Goal: Task Accomplishment & Management: Complete application form

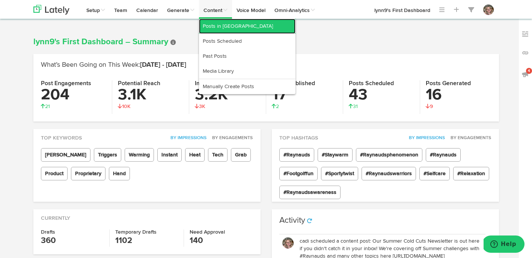
click at [216, 23] on link "Posts in [GEOGRAPHIC_DATA]" at bounding box center [247, 26] width 97 height 15
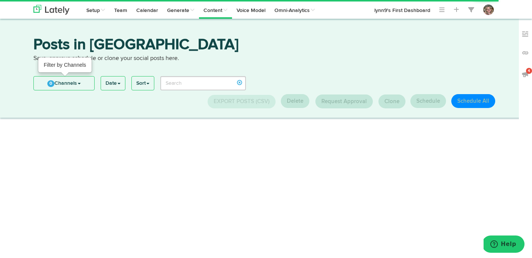
click at [41, 83] on link "0 Channels" at bounding box center [64, 84] width 60 height 14
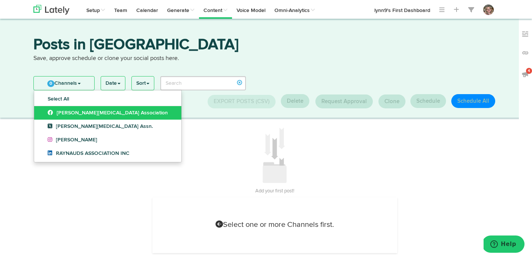
click at [42, 107] on link "[PERSON_NAME][MEDICAL_DATA] Association" at bounding box center [107, 113] width 147 height 14
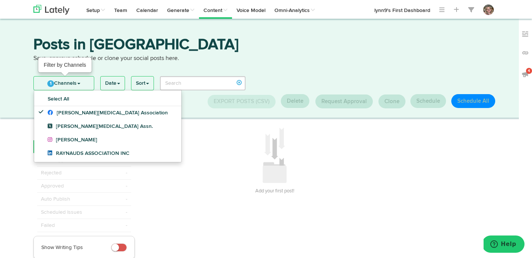
click at [53, 83] on span "1" at bounding box center [50, 83] width 7 height 7
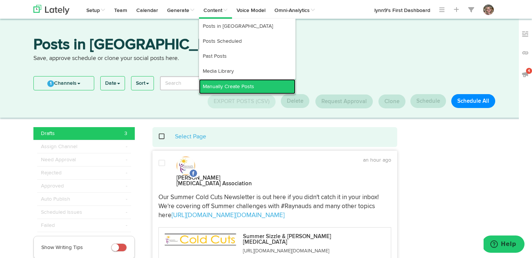
click at [222, 89] on link "Manually Create Posts" at bounding box center [247, 86] width 97 height 15
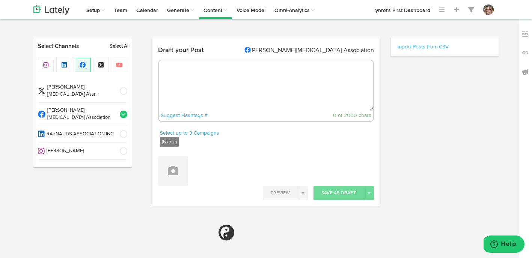
select select "6"
select select "54"
select select "PM"
radio input "true"
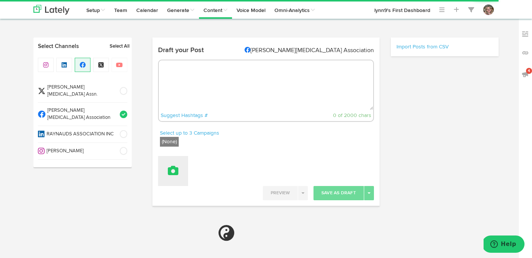
select select "6"
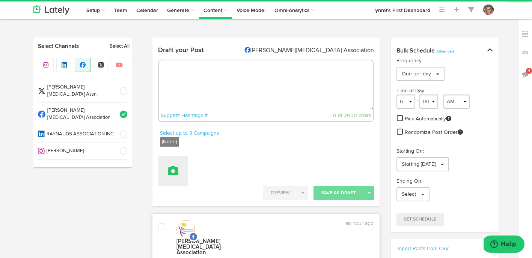
click at [169, 176] on button at bounding box center [173, 171] width 30 height 30
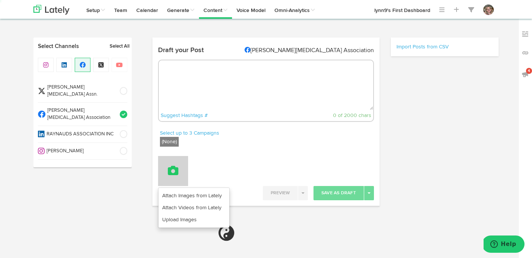
select select "6"
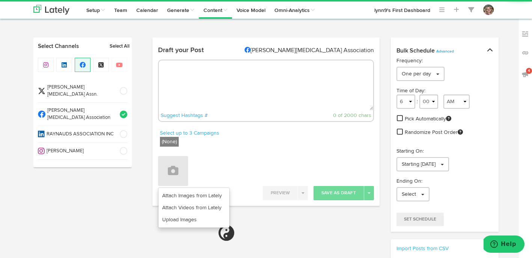
click at [165, 142] on label "(None)" at bounding box center [169, 142] width 19 height 10
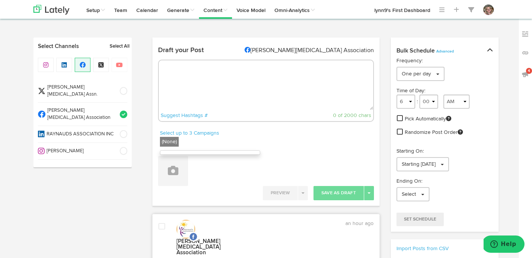
click at [165, 142] on label "(None)" at bounding box center [169, 142] width 19 height 10
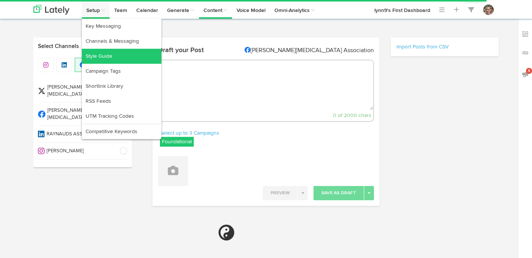
select select "6"
select select "54"
select select "PM"
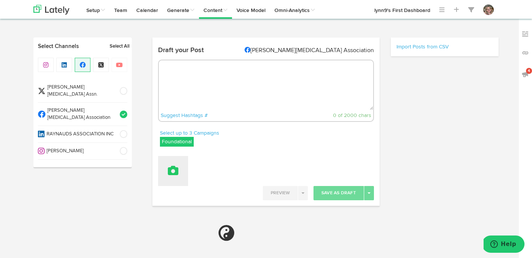
click at [175, 179] on button at bounding box center [173, 171] width 30 height 30
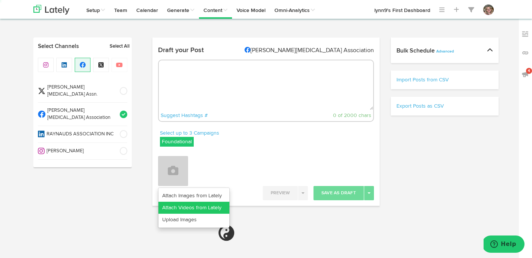
select select "6"
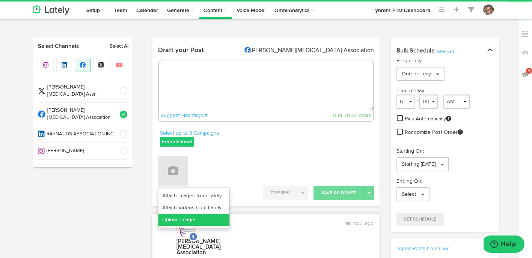
click at [178, 221] on link "Upload Images" at bounding box center [193, 220] width 71 height 12
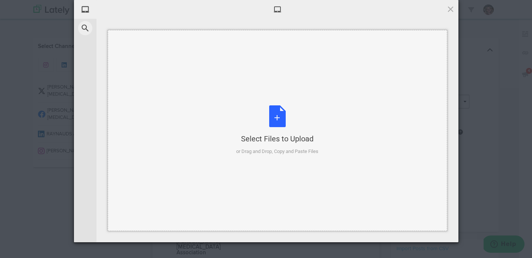
click at [247, 131] on div "Select Files to Upload or Drag and Drop, Copy and Paste Files" at bounding box center [277, 131] width 82 height 50
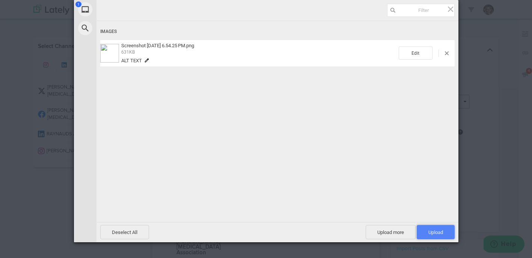
click at [431, 231] on span "Upload 1" at bounding box center [436, 233] width 15 height 6
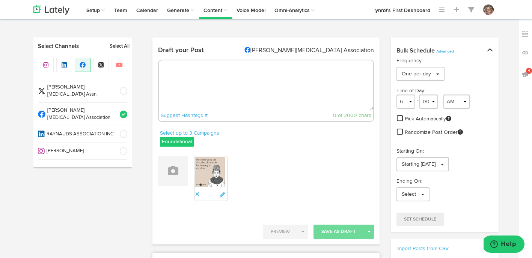
click at [288, 97] on textarea at bounding box center [266, 85] width 214 height 50
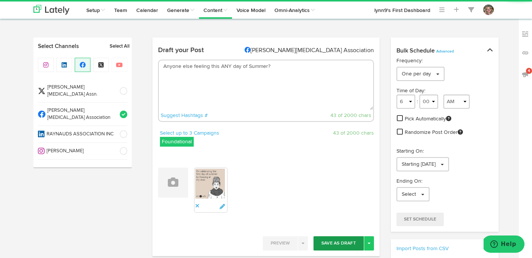
type textarea "Anyone else feeling this ANY day of Summer?"
click at [341, 239] on button "Save As Draft" at bounding box center [339, 244] width 50 height 14
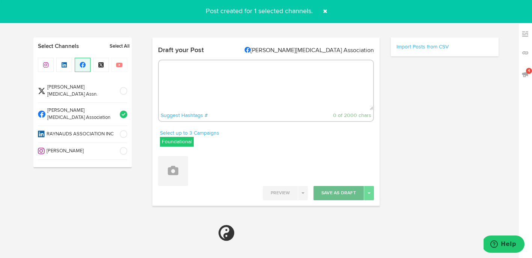
select select "6"
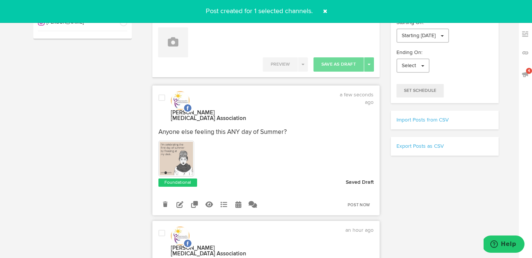
scroll to position [136, 0]
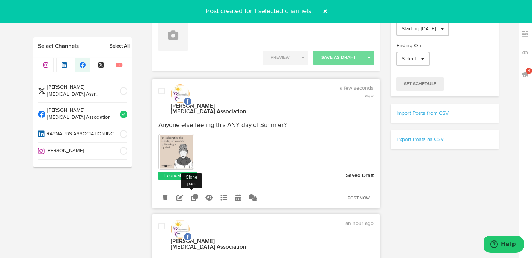
click at [191, 195] on icon at bounding box center [194, 198] width 7 height 7
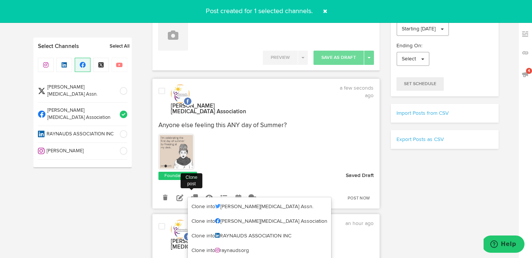
scroll to position [154, 0]
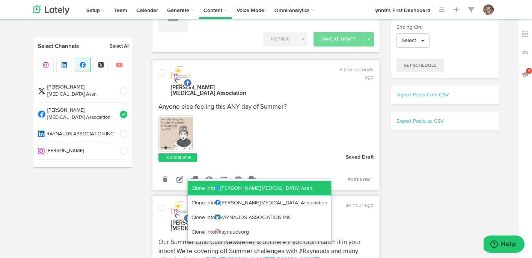
click at [191, 190] on link "Clone into Raynaud's Assn." at bounding box center [259, 188] width 143 height 15
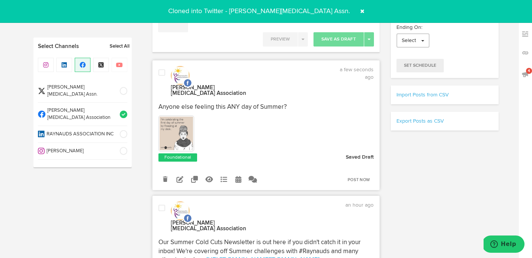
click at [356, 11] on span at bounding box center [362, 11] width 12 height 12
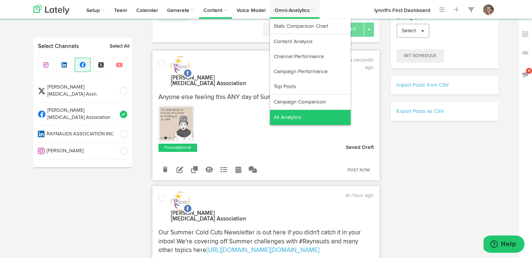
scroll to position [165, 0]
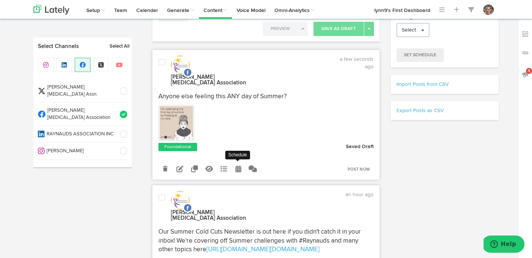
click at [240, 166] on icon at bounding box center [238, 169] width 6 height 7
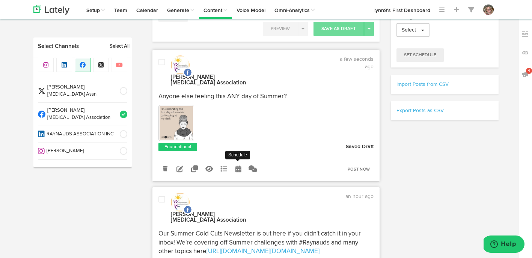
radio input "true"
select select "6"
select select "54"
select select "PM"
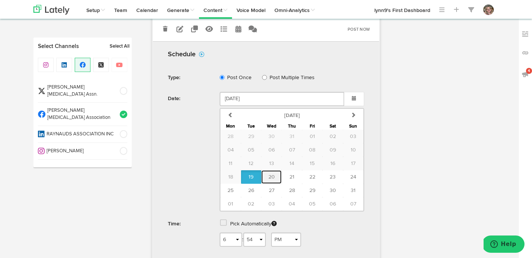
click at [273, 171] on button "20" at bounding box center [271, 178] width 20 height 14
type input "August 20 2025"
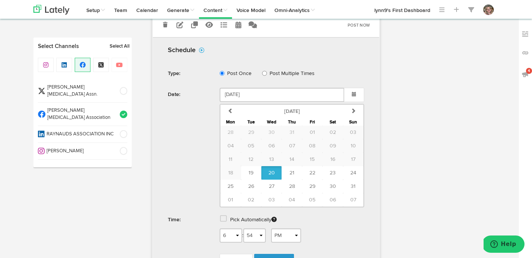
scroll to position [359, 0]
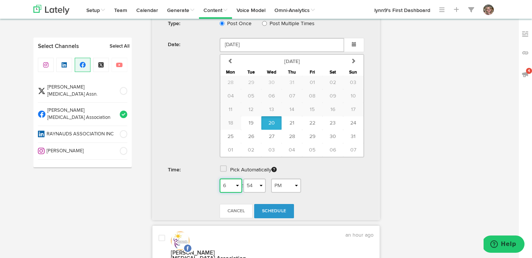
click at [235, 183] on select "1 2 3 4 5 6 7 8 9 10 11 12" at bounding box center [231, 186] width 23 height 14
select select "8"
click at [220, 179] on select "1 2 3 4 5 6 7 8 9 10 11 12" at bounding box center [231, 186] width 23 height 14
click at [285, 180] on select "AM PM" at bounding box center [286, 186] width 30 height 14
select select "AM"
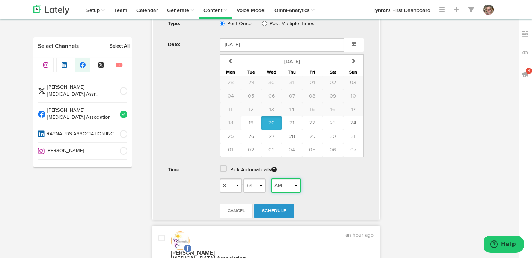
click at [274, 179] on select "AM PM" at bounding box center [286, 186] width 30 height 14
click at [283, 204] on link "Schedule" at bounding box center [274, 211] width 40 height 14
radio input "true"
select select "6"
select select "55"
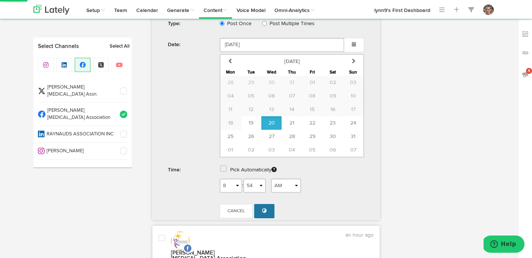
select select "PM"
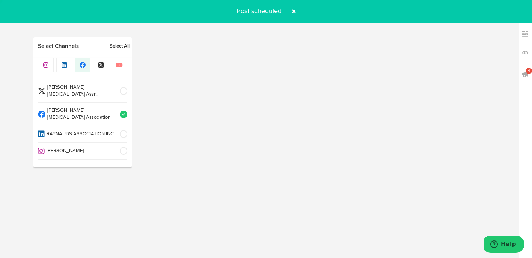
scroll to position [233, 0]
select select "6"
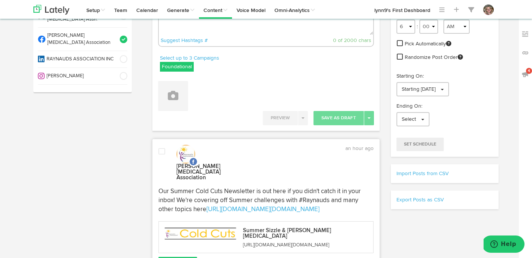
scroll to position [0, 0]
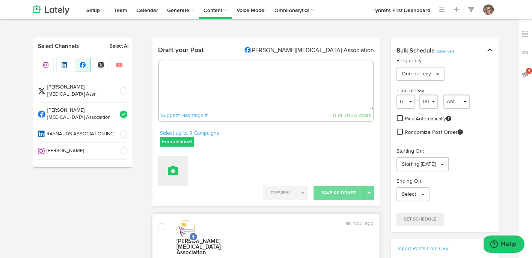
click at [170, 176] on icon at bounding box center [173, 171] width 11 height 11
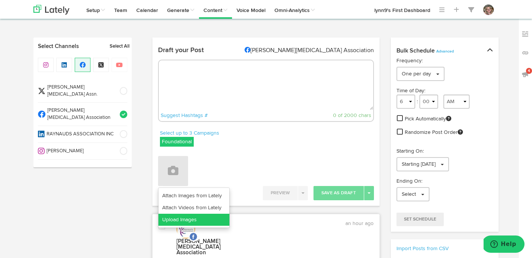
click at [170, 218] on link "Upload Images" at bounding box center [193, 220] width 71 height 12
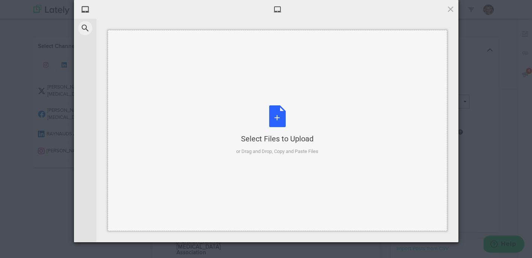
click at [276, 124] on div "Select Files to Upload or Drag and Drop, Copy and Paste Files" at bounding box center [277, 131] width 82 height 50
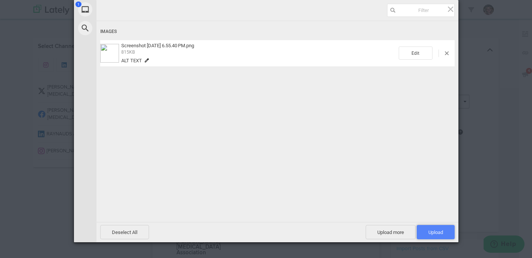
click at [430, 229] on span "Upload 1" at bounding box center [436, 232] width 38 height 14
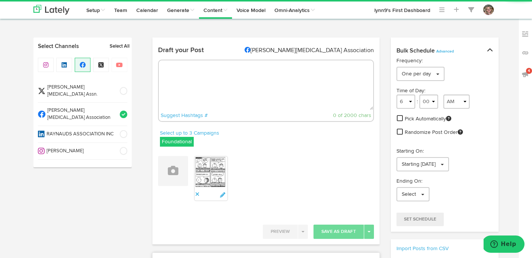
click at [313, 103] on textarea at bounding box center [266, 85] width 214 height 50
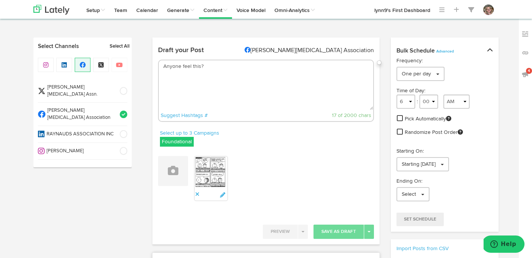
click at [261, 101] on textarea "Anyone feel this?" at bounding box center [266, 85] width 214 height 50
type textarea "Anyone feel this?"
drag, startPoint x: 213, startPoint y: 70, endPoint x: 163, endPoint y: 68, distance: 49.6
click at [163, 68] on textarea "Anyone feel this?" at bounding box center [266, 85] width 214 height 50
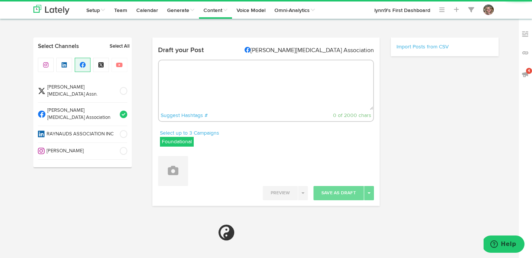
radio input "true"
select select "6"
select select "56"
select select "PM"
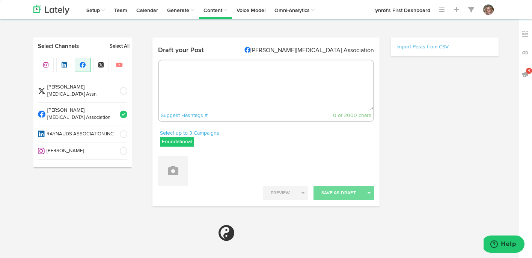
select select "6"
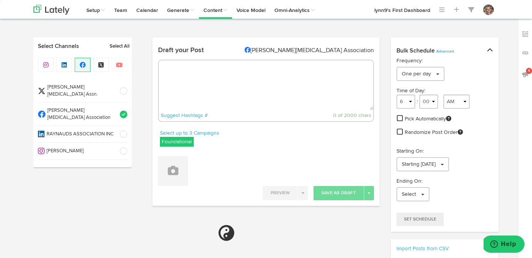
click at [189, 176] on div at bounding box center [266, 171] width 216 height 14
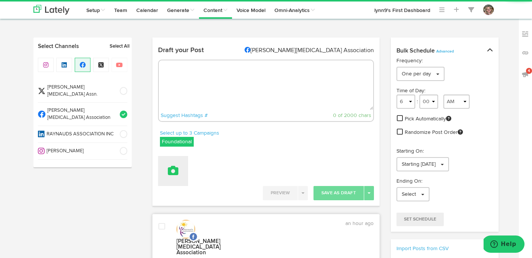
click at [180, 176] on button at bounding box center [173, 171] width 30 height 30
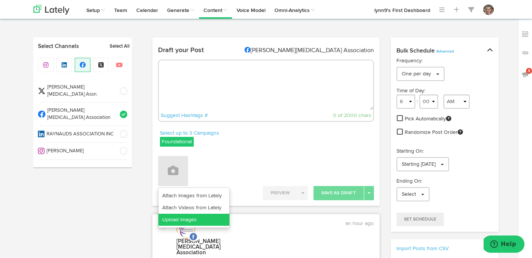
click at [180, 221] on link "Upload Images" at bounding box center [193, 220] width 71 height 12
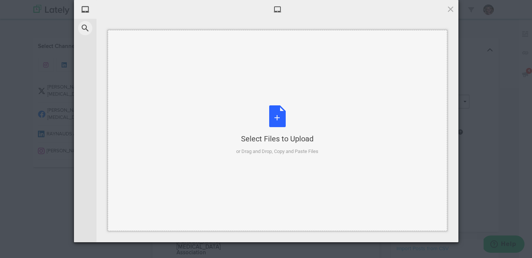
click at [273, 114] on div "Select Files to Upload or Drag and Drop, Copy and Paste Files" at bounding box center [277, 131] width 82 height 50
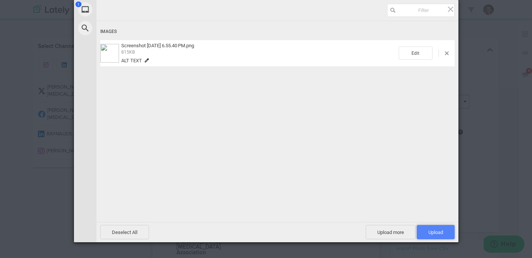
click at [447, 230] on span "Upload 1" at bounding box center [436, 232] width 38 height 14
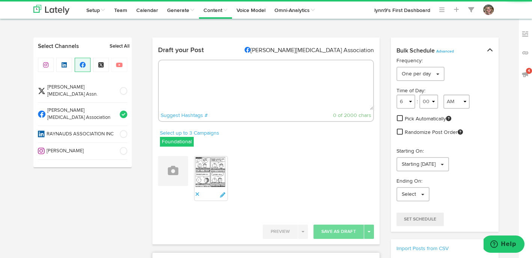
click at [255, 74] on textarea at bounding box center [266, 85] width 214 height 50
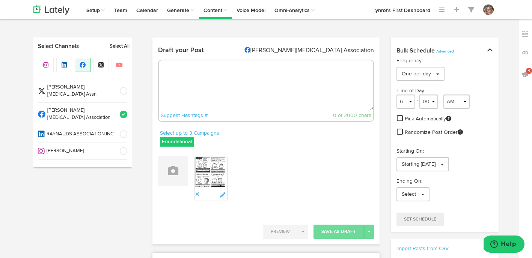
paste textarea "Anyone feel this?"
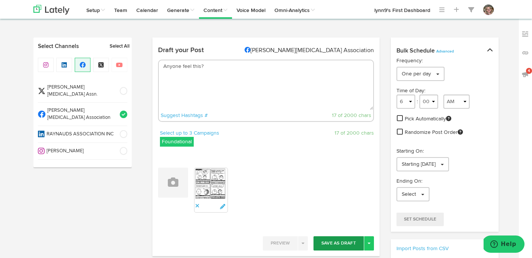
type textarea "Anyone feel this?"
click at [331, 242] on button "Save As Draft" at bounding box center [339, 244] width 50 height 14
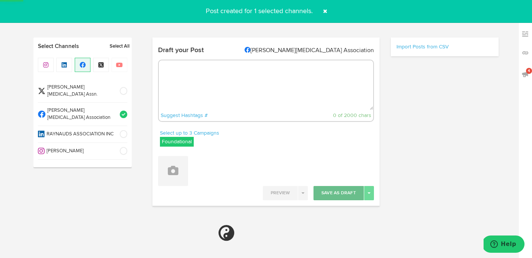
select select "6"
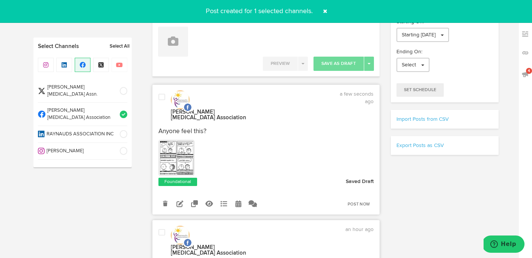
scroll to position [187, 0]
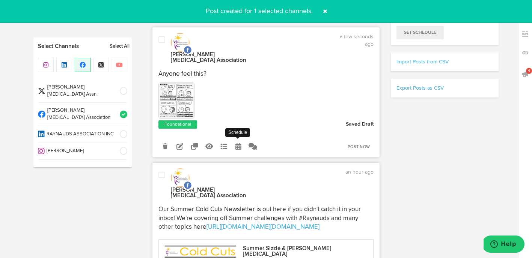
click at [237, 143] on icon at bounding box center [238, 146] width 6 height 7
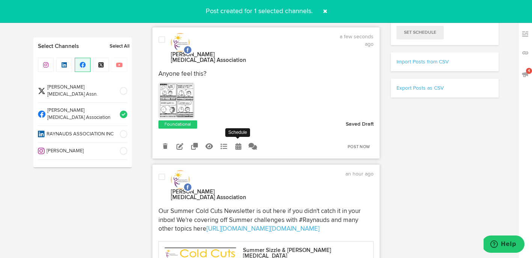
radio input "true"
select select "6"
select select "56"
select select "PM"
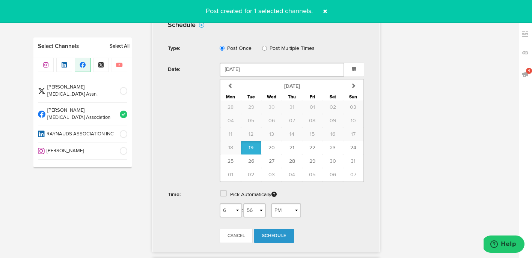
scroll to position [336, 0]
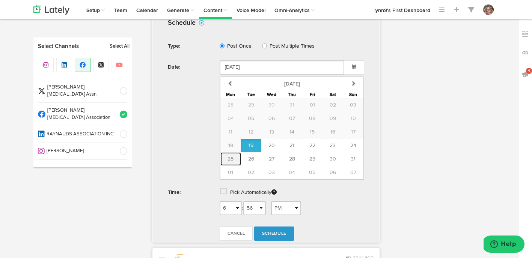
click at [236, 155] on button "25" at bounding box center [230, 159] width 20 height 14
type input "[DATE]"
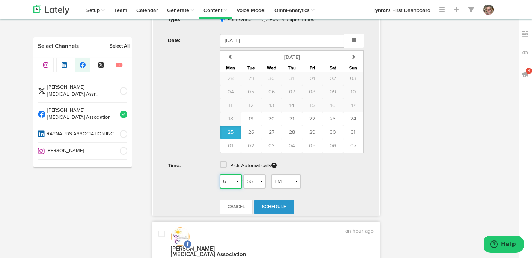
click at [235, 175] on select "1 2 3 4 5 6 7 8 9 10 11 12" at bounding box center [231, 182] width 23 height 14
select select "5"
click at [220, 175] on select "1 2 3 4 5 6 7 8 9 10 11 12" at bounding box center [231, 182] width 23 height 14
click at [264, 177] on select "00 01 02 03 04 05 06 07 08 09 10 11 12 13 14 15 16 17 18 19 20 21 22 23 24 25 2…" at bounding box center [254, 182] width 23 height 14
select select "01"
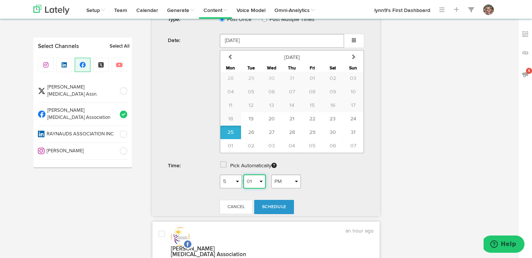
click at [246, 175] on select "00 01 02 03 04 05 06 07 08 09 10 11 12 13 14 15 16 17 18 19 20 21 22 23 24 25 2…" at bounding box center [254, 182] width 23 height 14
click at [283, 175] on select "AM PM" at bounding box center [286, 182] width 30 height 14
select select "AM"
click at [274, 175] on select "AM PM" at bounding box center [286, 182] width 30 height 14
click at [278, 205] on span "Schedule" at bounding box center [274, 207] width 24 height 5
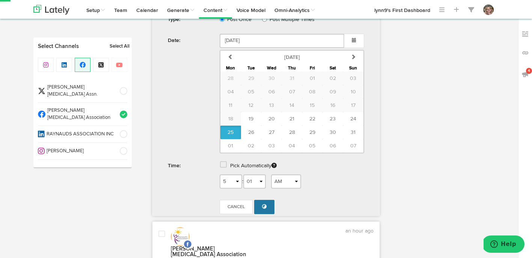
radio input "true"
select select "6"
select select "56"
select select "PM"
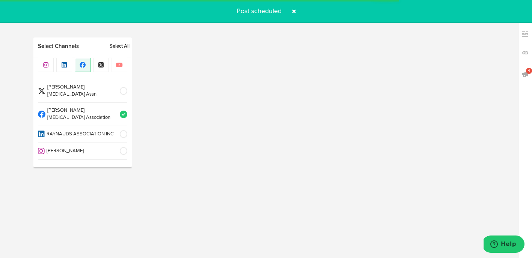
scroll to position [233, 0]
select select "6"
